Goal: Transaction & Acquisition: Purchase product/service

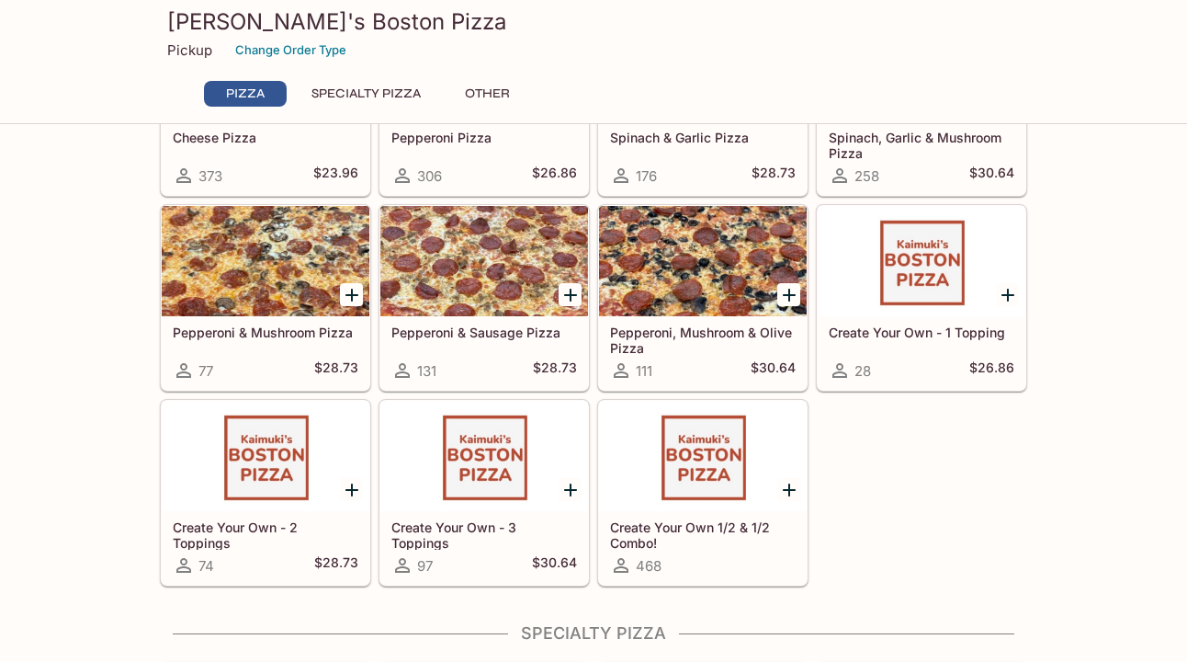
scroll to position [133, 0]
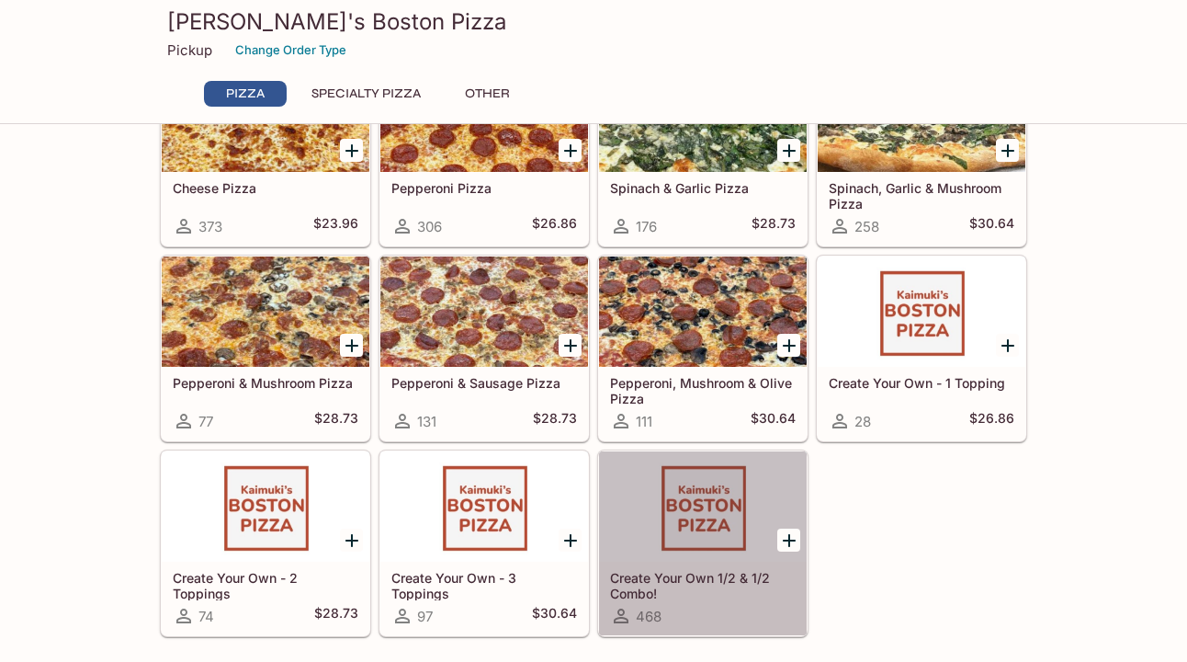
click at [683, 531] on div at bounding box center [703, 506] width 208 height 110
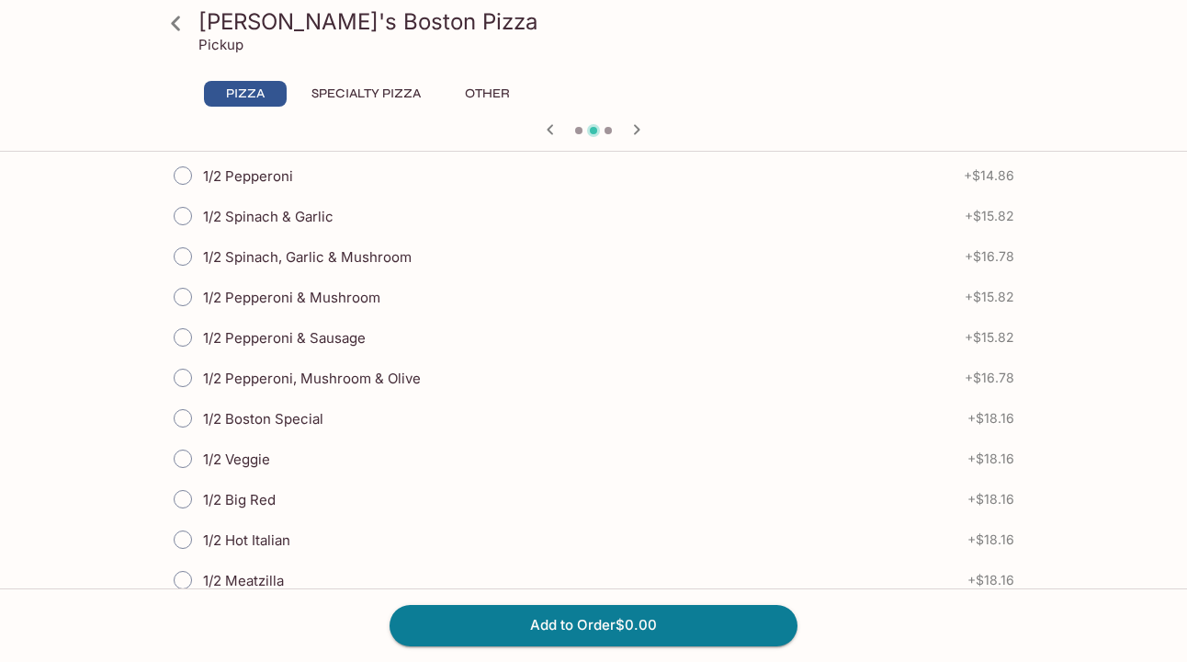
scroll to position [1377, 0]
click at [358, 94] on button "Specialty Pizza" at bounding box center [366, 94] width 130 height 26
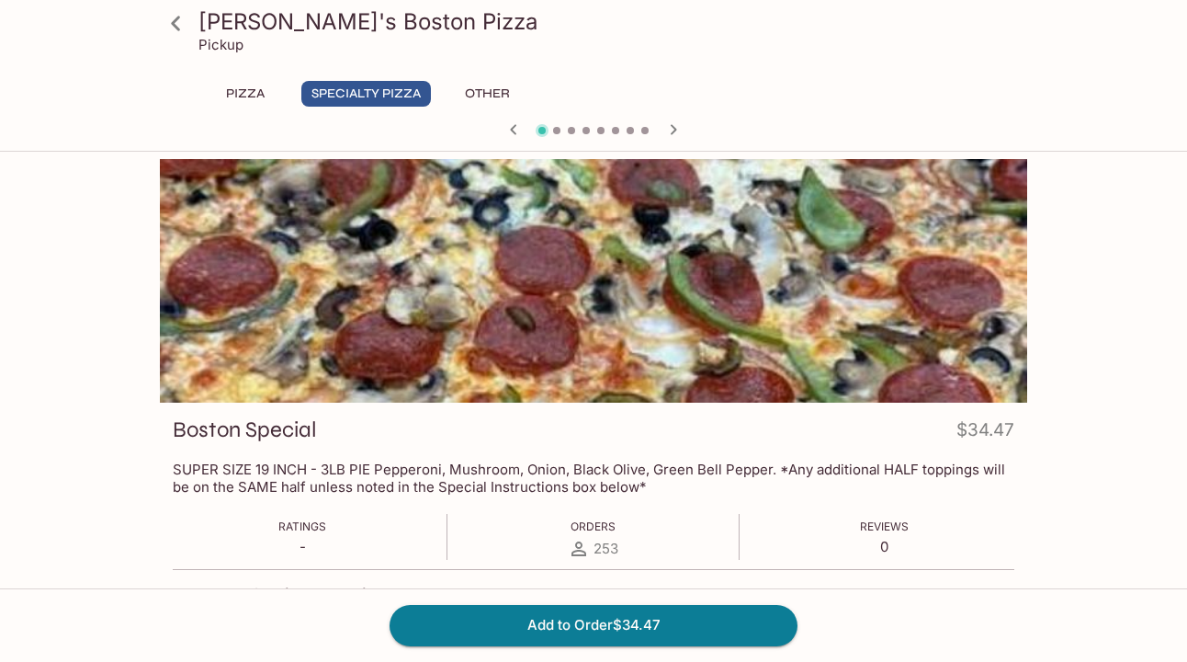
scroll to position [0, 0]
click at [244, 96] on button "Pizza" at bounding box center [245, 94] width 83 height 26
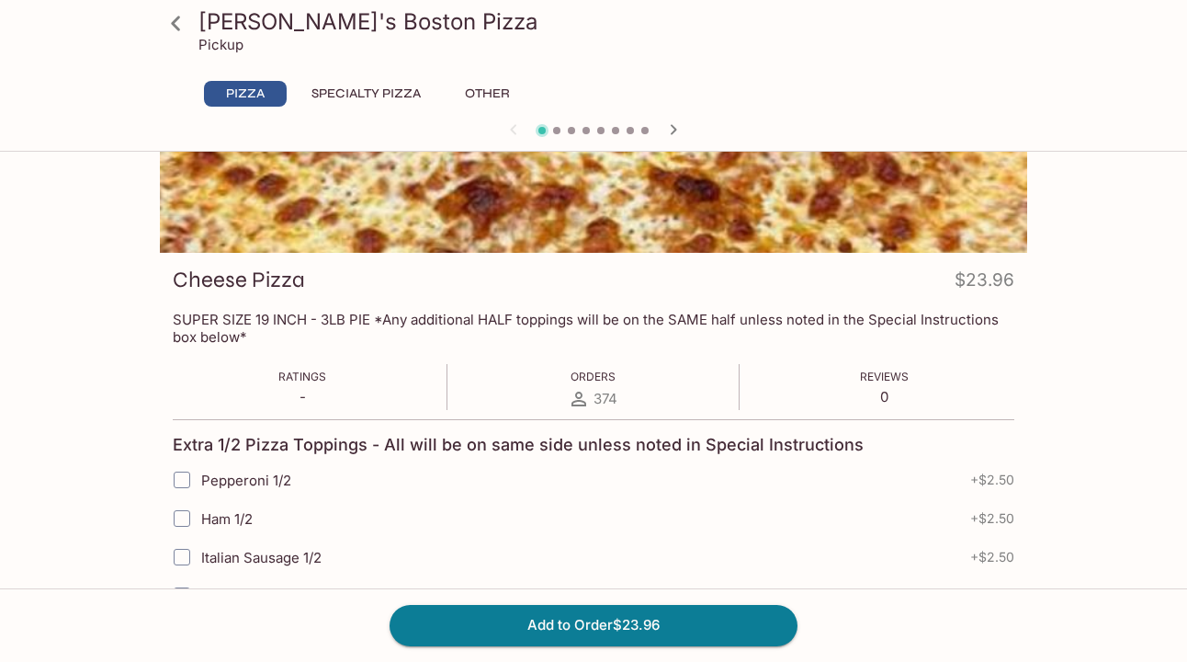
scroll to position [157, 0]
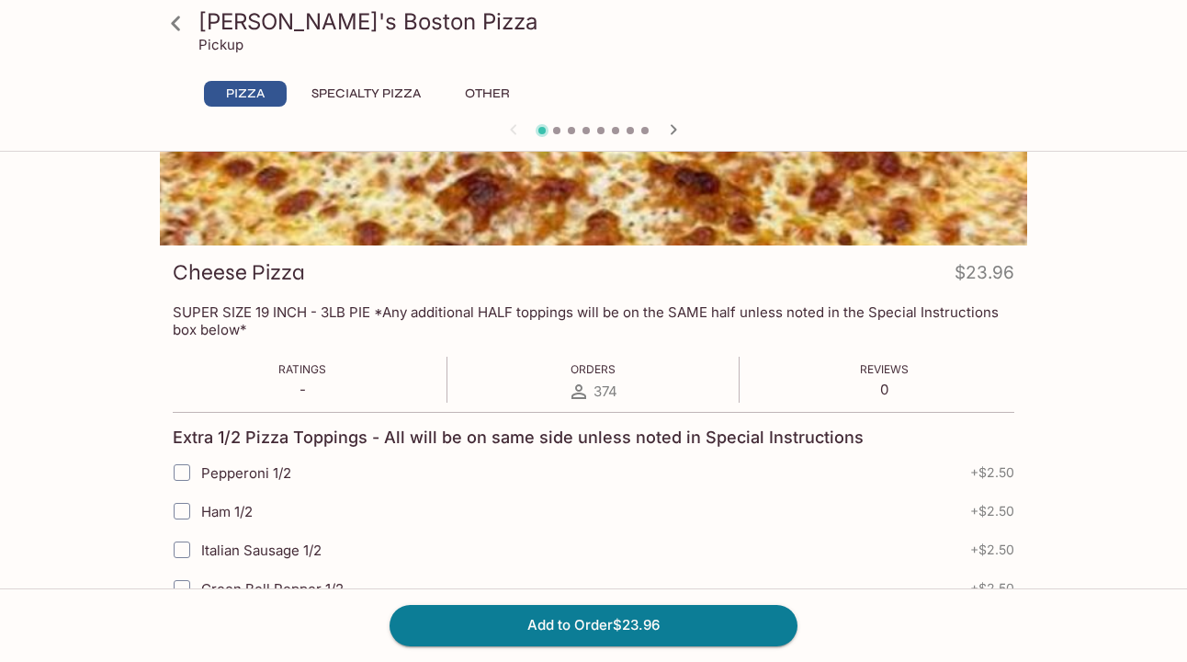
click at [401, 90] on button "Specialty Pizza" at bounding box center [366, 94] width 130 height 26
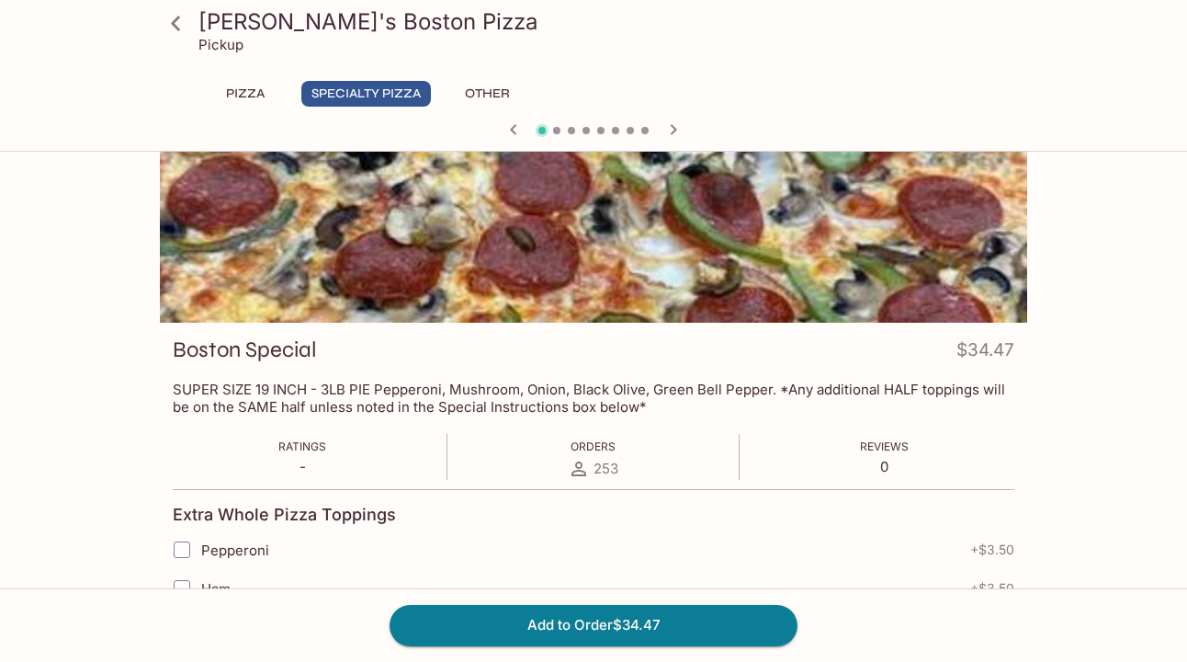
scroll to position [59, 0]
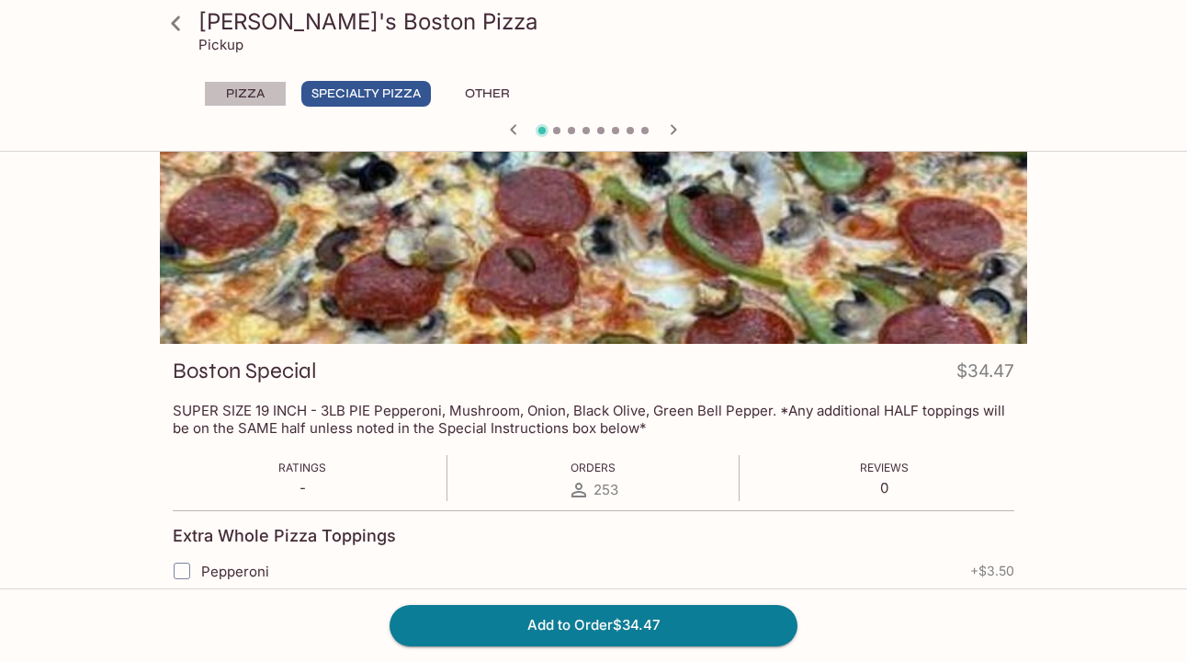
click at [249, 94] on button "Pizza" at bounding box center [245, 94] width 83 height 26
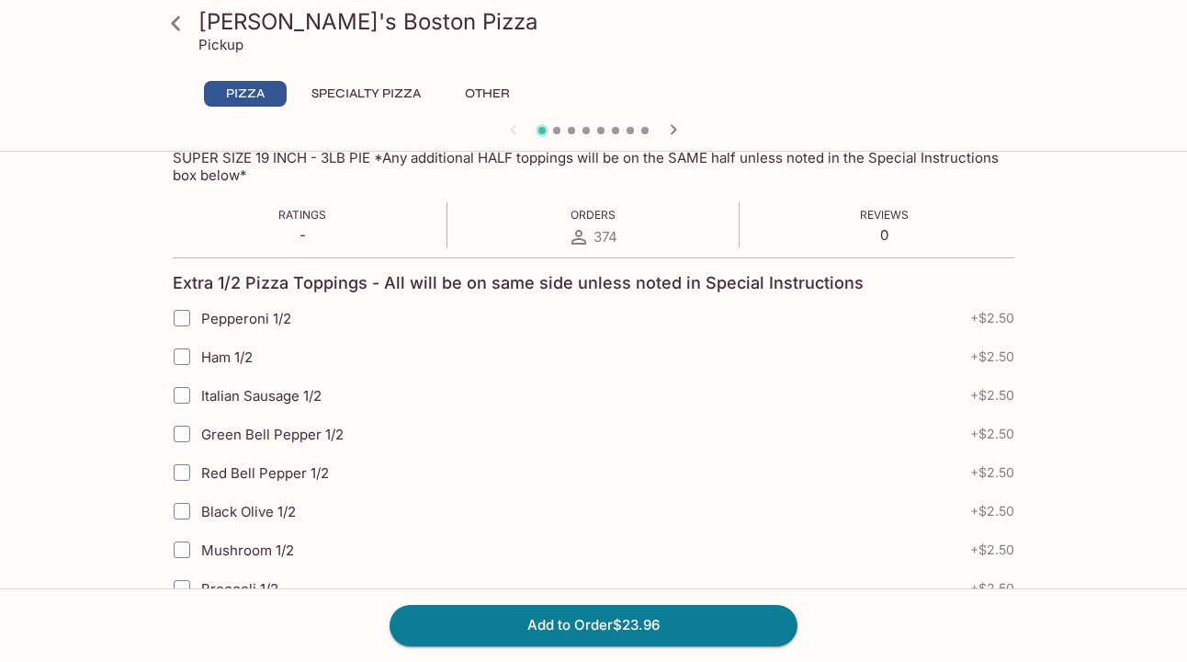
scroll to position [266, 0]
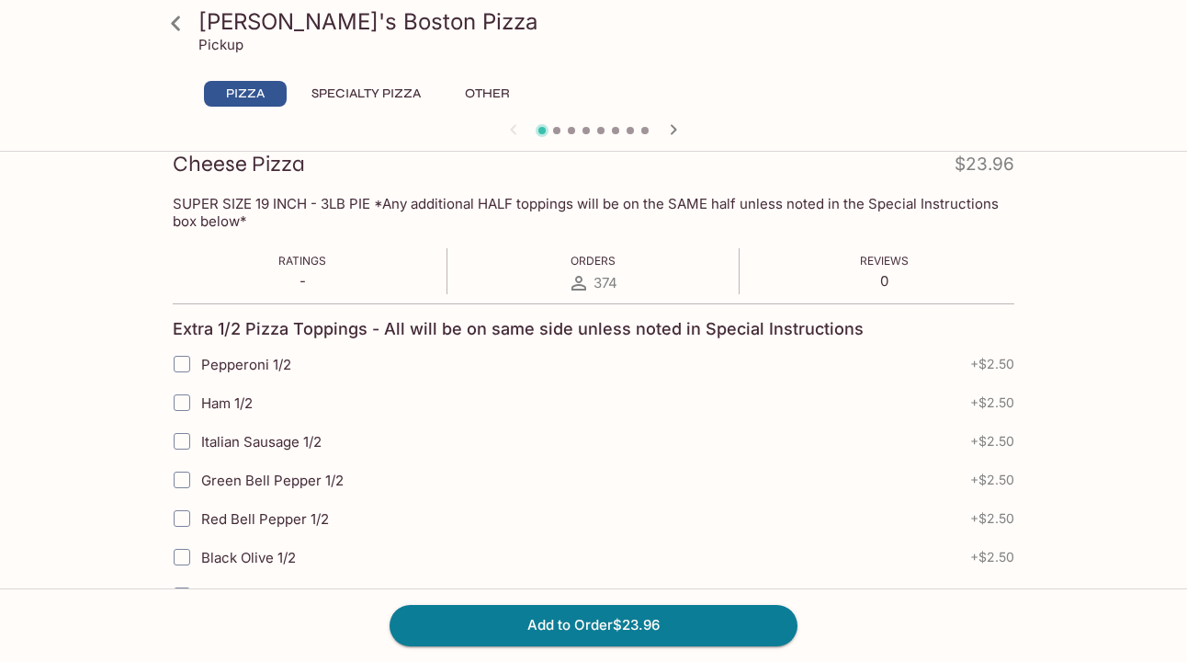
click at [174, 25] on icon at bounding box center [175, 23] width 9 height 15
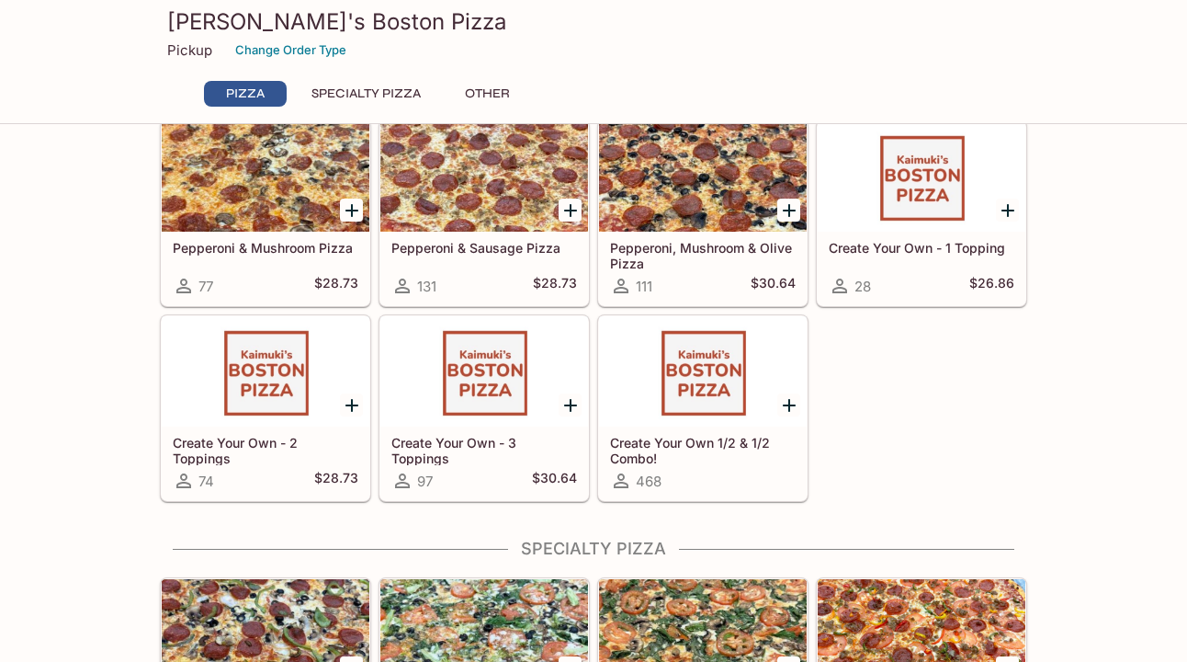
scroll to position [264, 0]
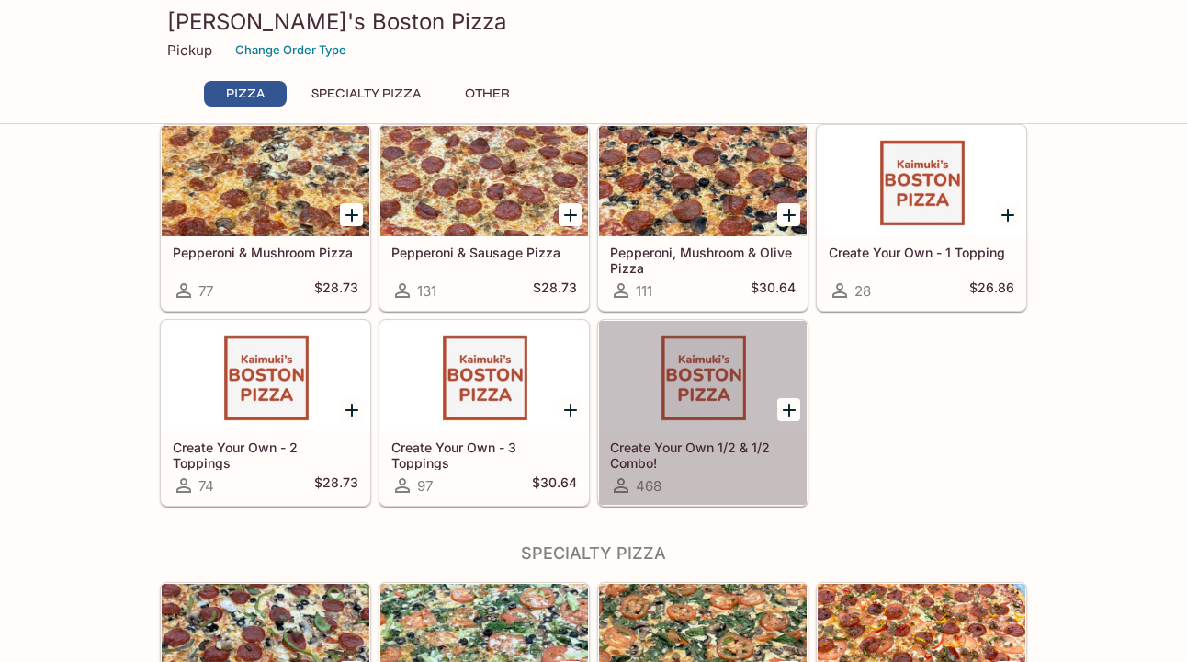
click at [716, 381] on div at bounding box center [703, 376] width 208 height 110
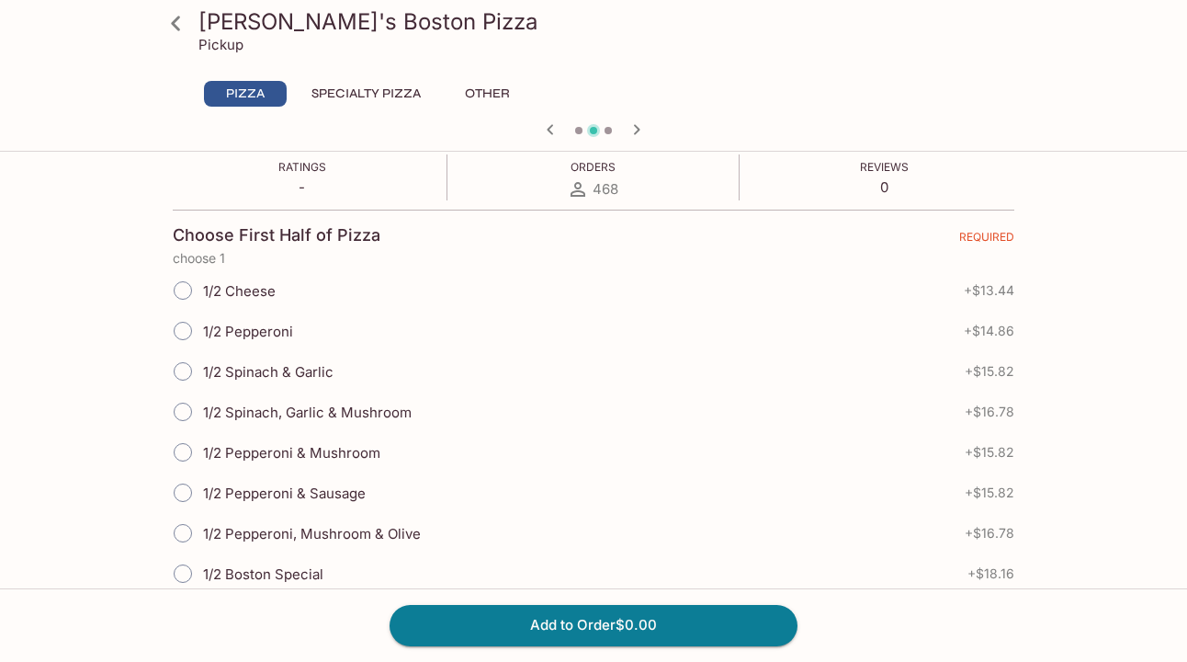
scroll to position [340, 0]
click at [340, 94] on button "Specialty Pizza" at bounding box center [366, 94] width 130 height 26
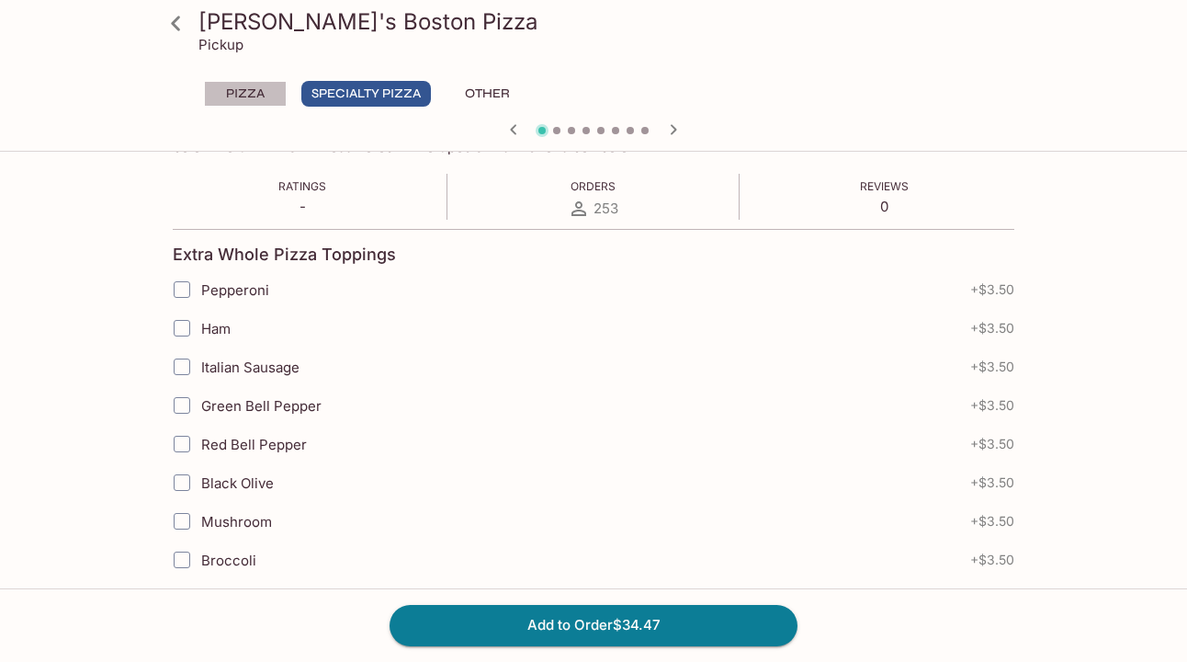
click at [233, 96] on button "Pizza" at bounding box center [245, 94] width 83 height 26
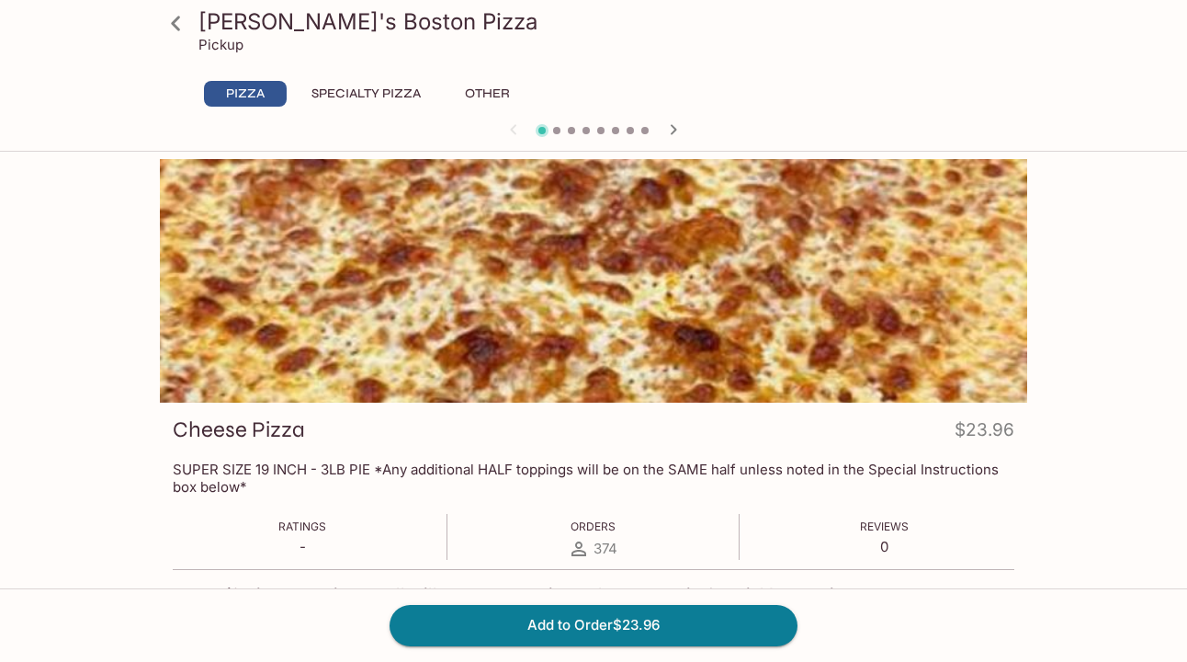
scroll to position [0, 0]
click at [175, 23] on icon at bounding box center [175, 23] width 9 height 15
